Goal: Understand process/instructions: Learn how to perform a task or action

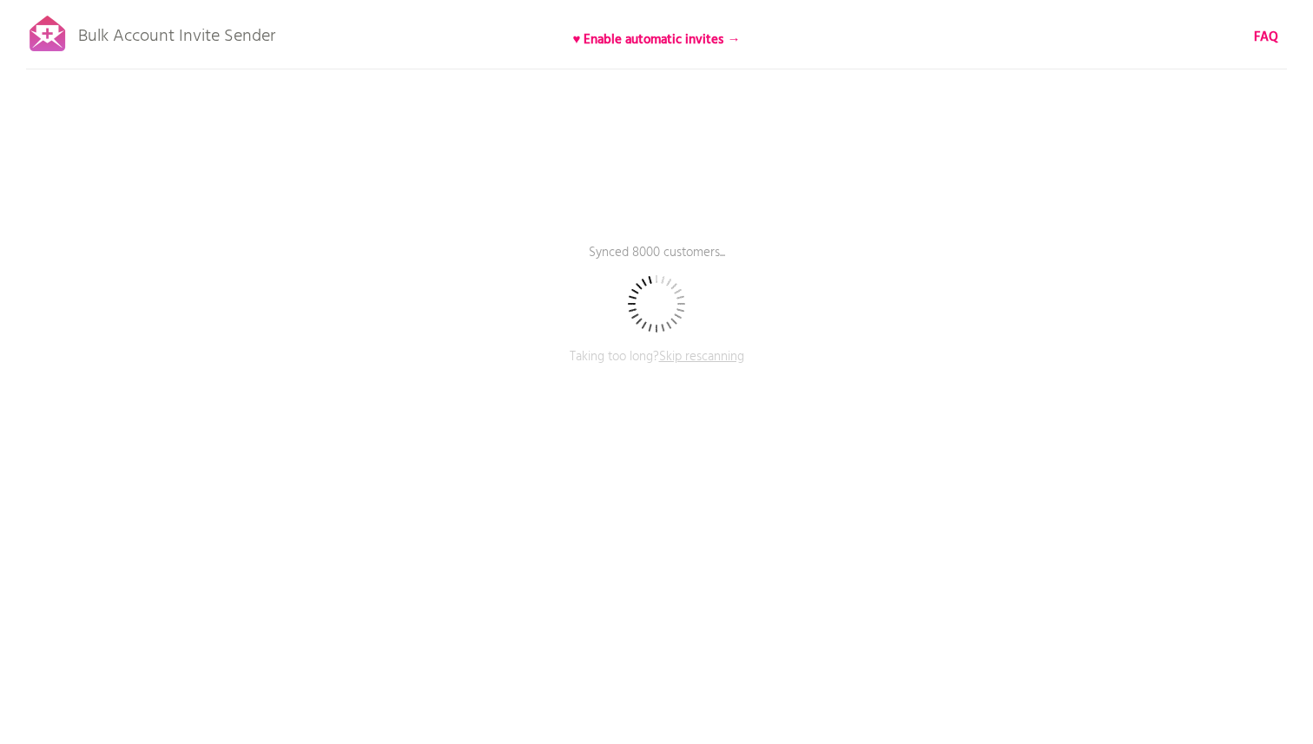
click at [690, 359] on span "Skip rescanning" at bounding box center [701, 357] width 85 height 21
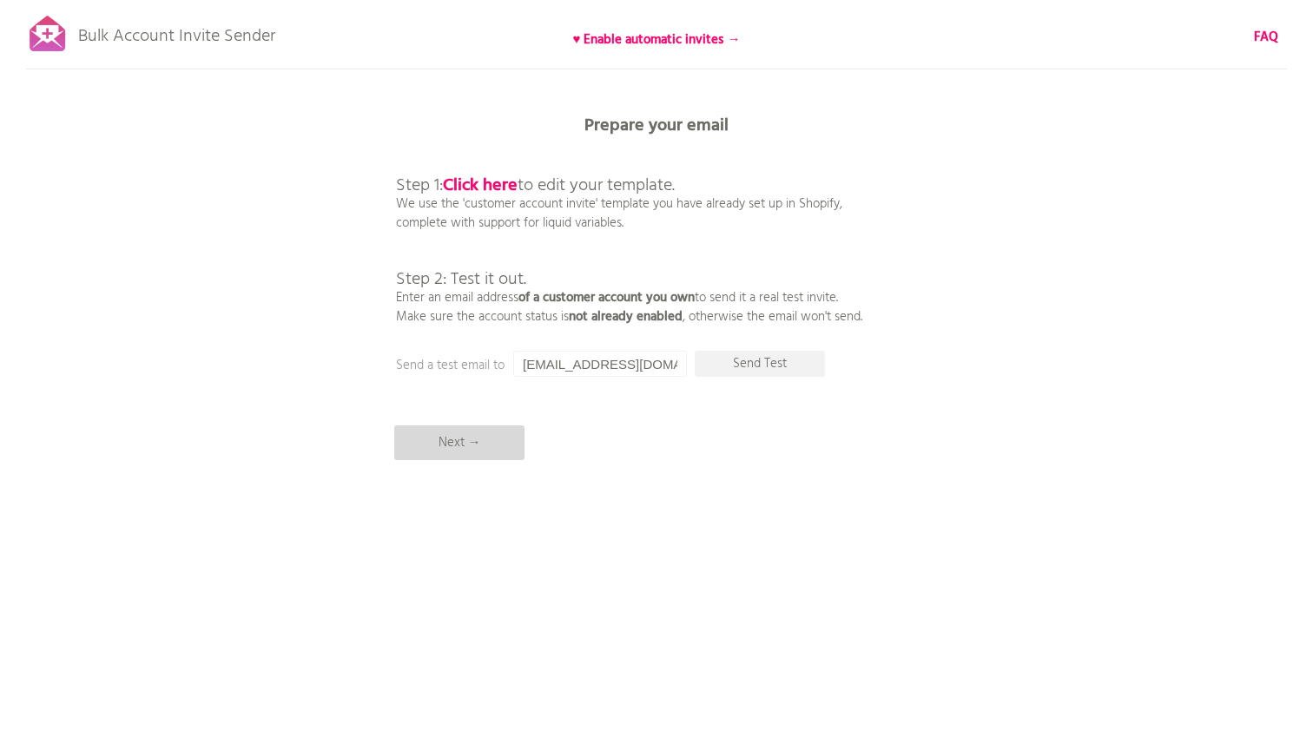
click at [486, 446] on p "Next →" at bounding box center [459, 443] width 130 height 35
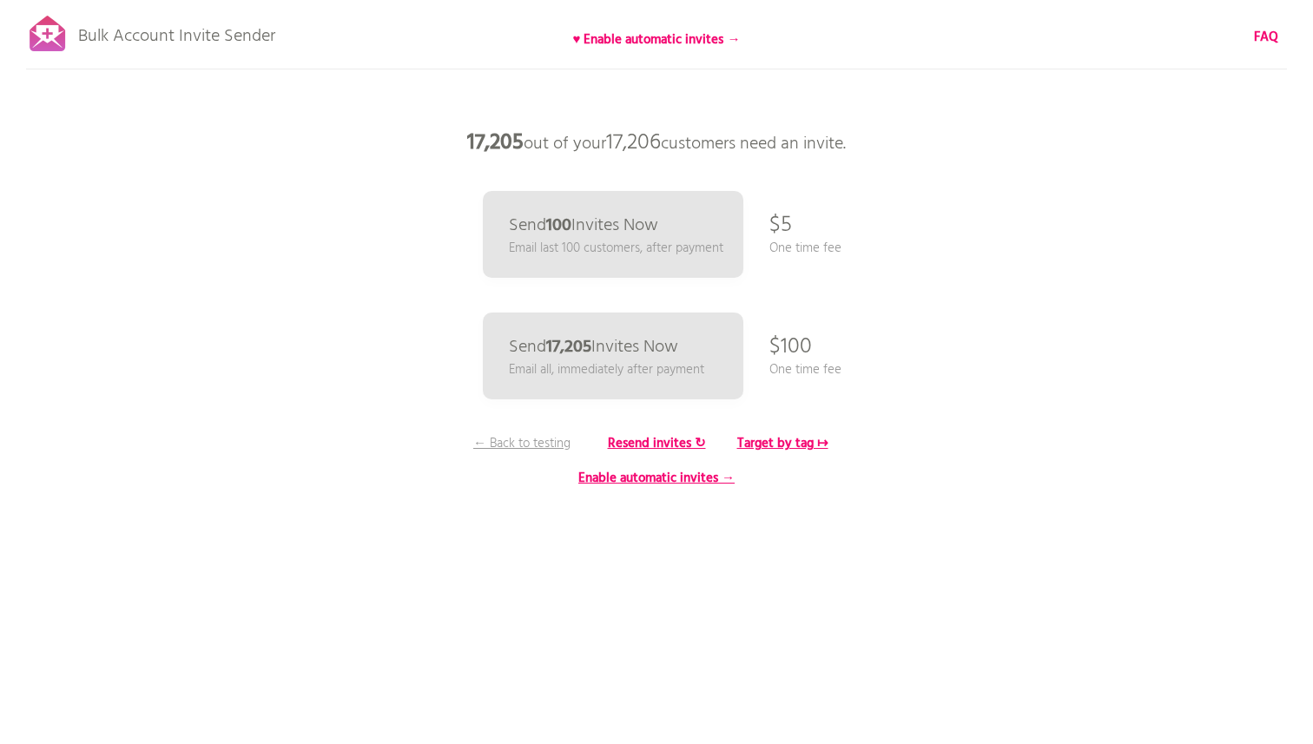
click at [486, 446] on p "← Back to testing" at bounding box center [522, 443] width 130 height 19
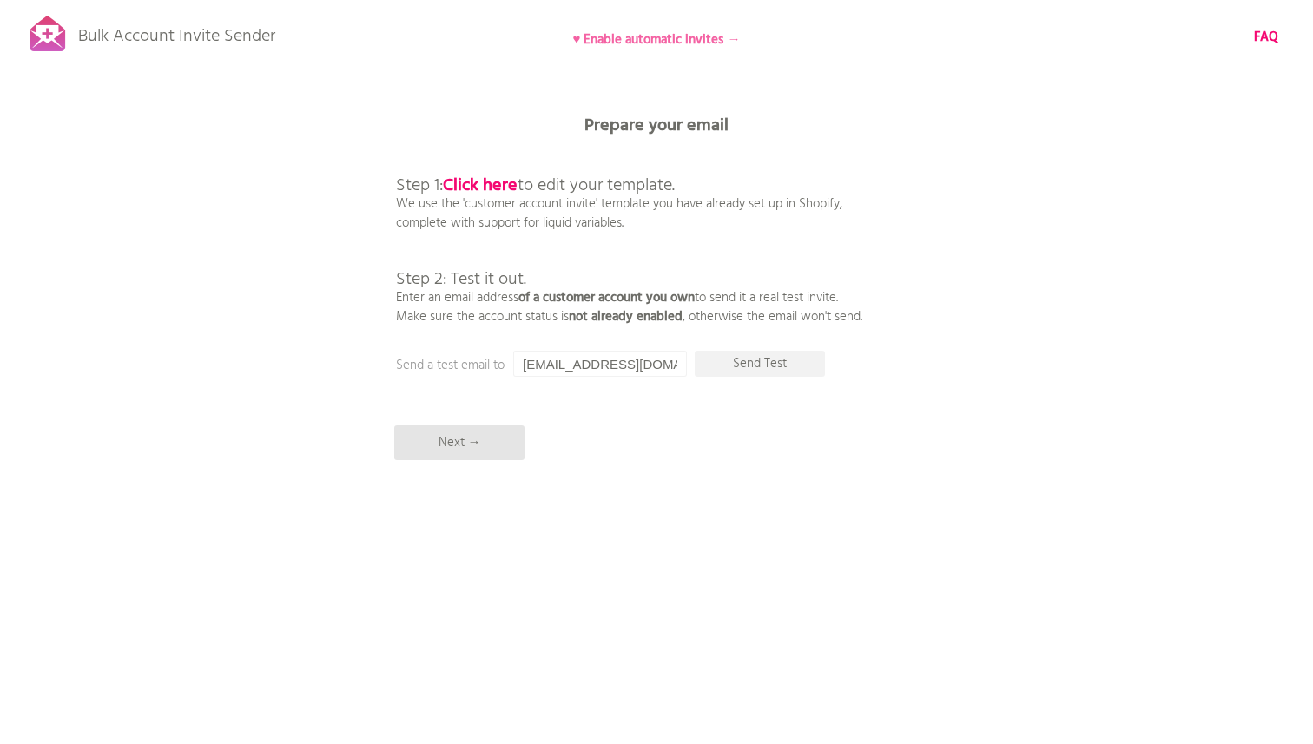
click at [658, 37] on b "♥ Enable automatic invites →" at bounding box center [657, 40] width 168 height 21
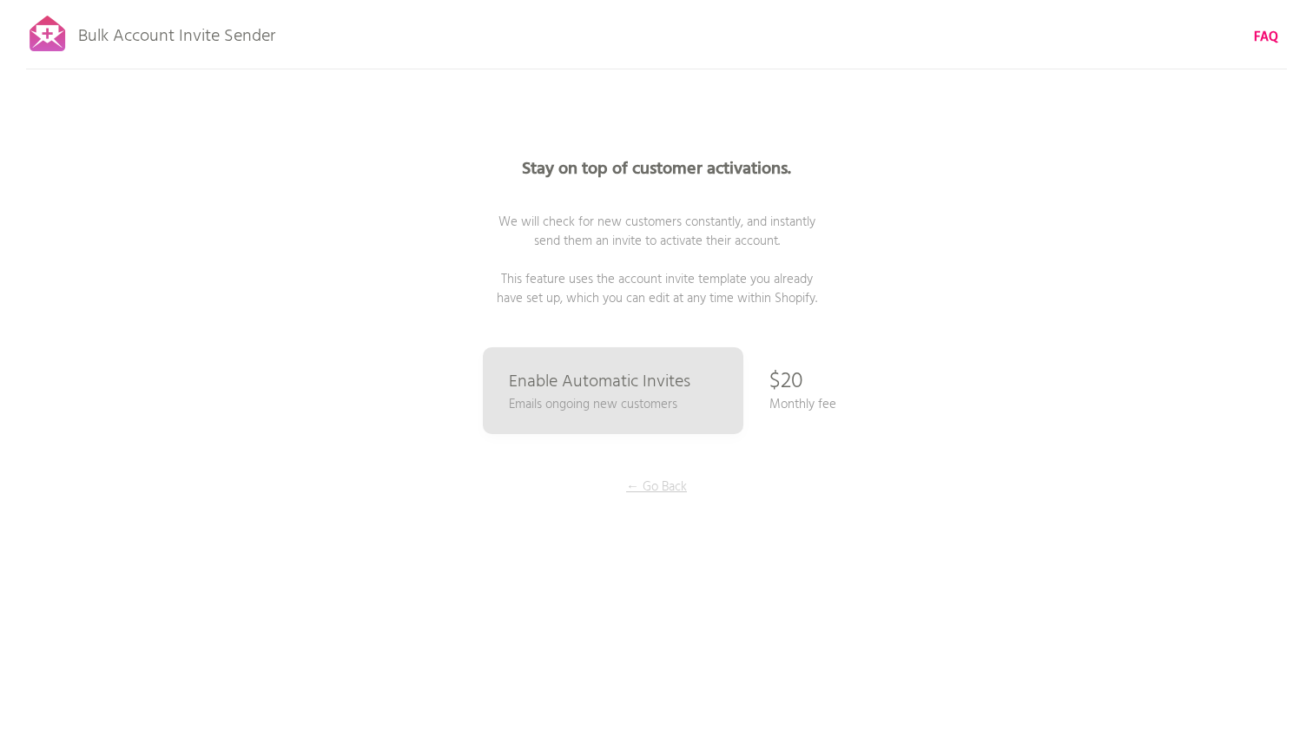
click at [644, 488] on p "← Go Back" at bounding box center [656, 487] width 130 height 19
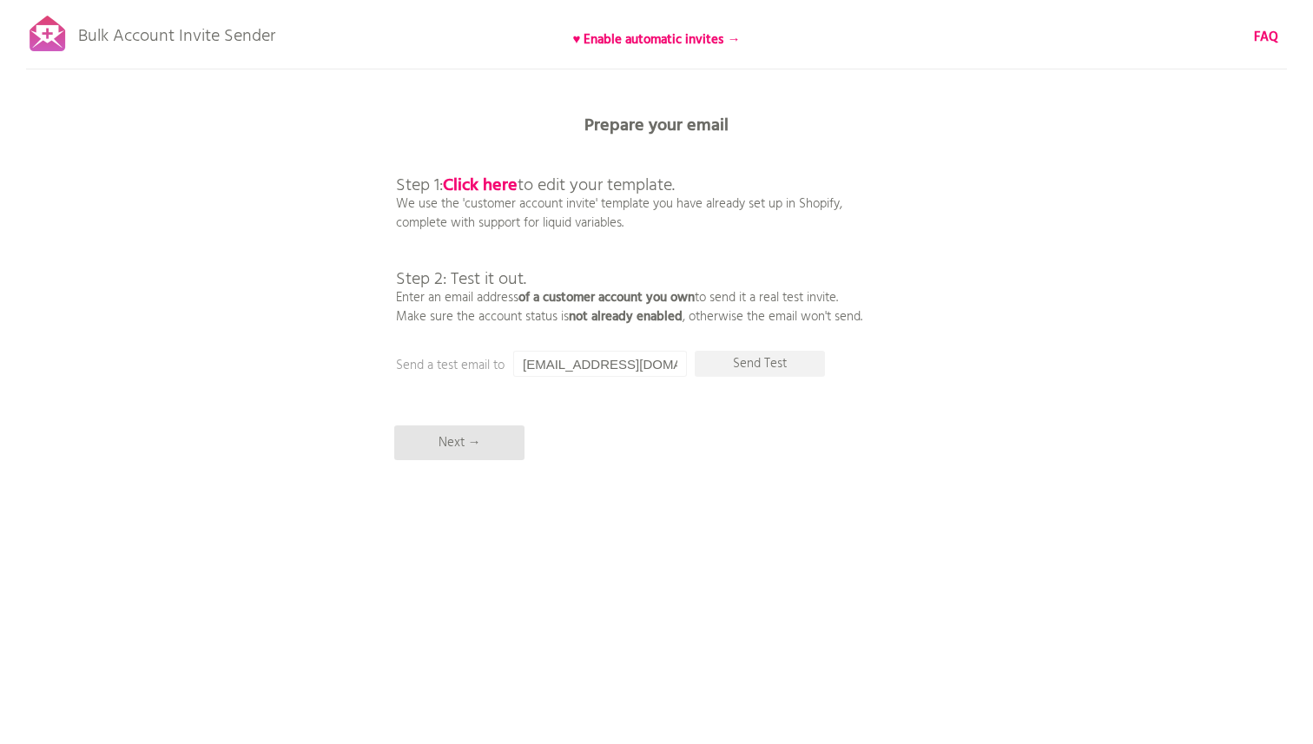
click at [54, 37] on div at bounding box center [47, 33] width 43 height 43
click at [469, 453] on p "Next →" at bounding box center [459, 443] width 130 height 35
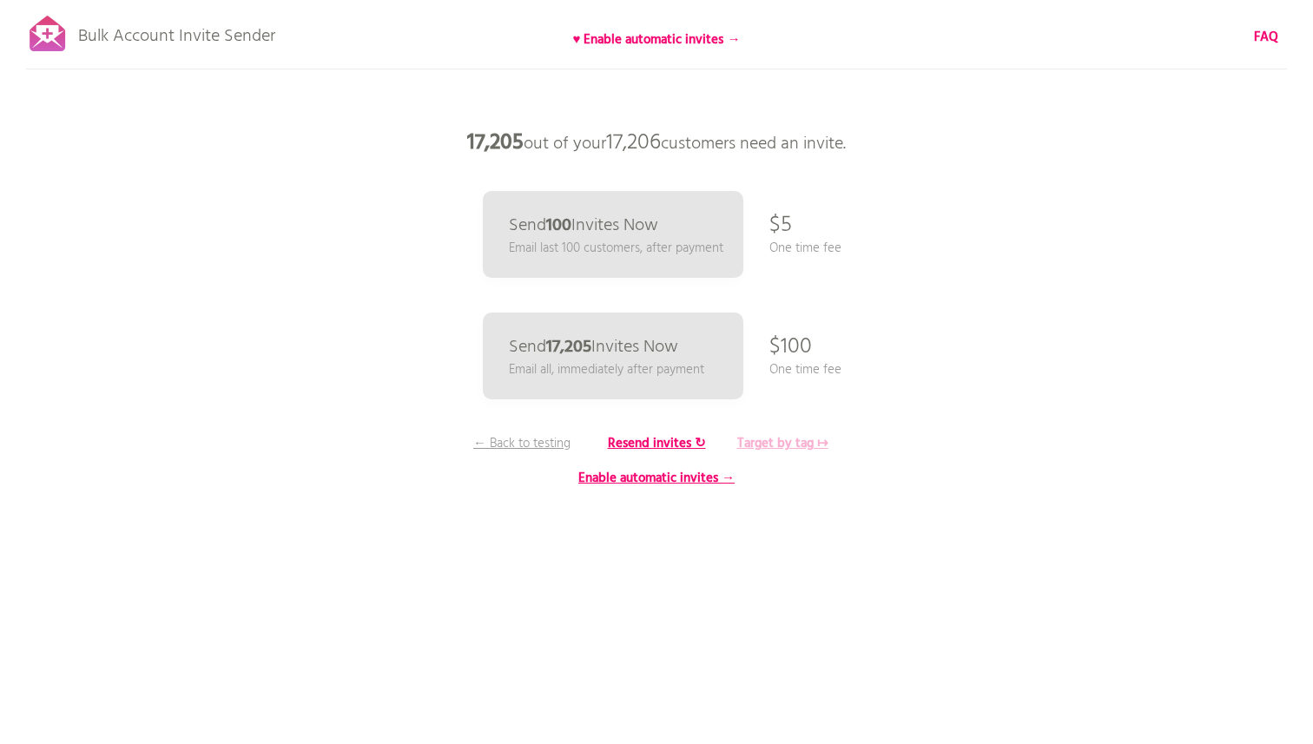
click at [758, 440] on b "Target by tag ↦" at bounding box center [782, 443] width 91 height 21
